Goal: Transaction & Acquisition: Download file/media

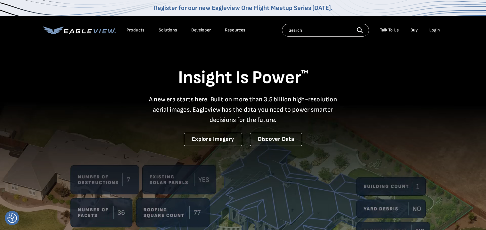
click at [436, 29] on div "Login" at bounding box center [434, 30] width 11 height 6
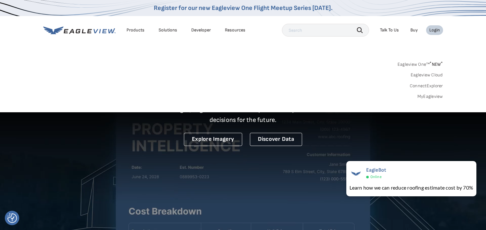
click at [434, 95] on link "MyEagleview" at bounding box center [430, 97] width 26 height 6
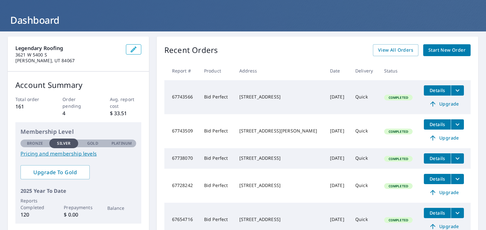
scroll to position [28, 0]
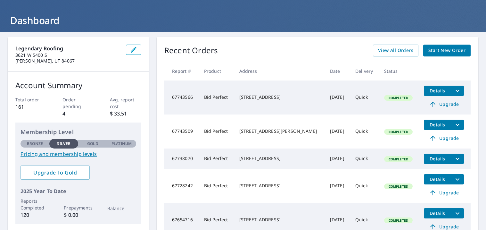
click at [459, 179] on button "filesDropdownBtn-67728242" at bounding box center [457, 179] width 13 height 10
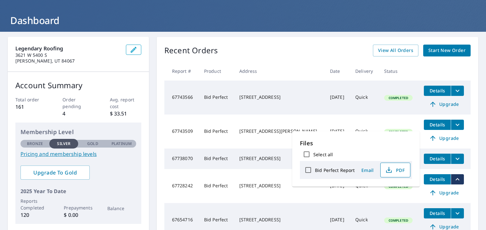
click at [406, 169] on button "PDF" at bounding box center [395, 169] width 30 height 15
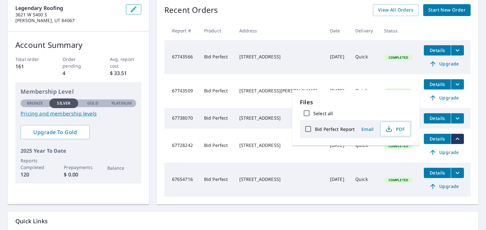
scroll to position [69, 0]
